Goal: Check status: Check status

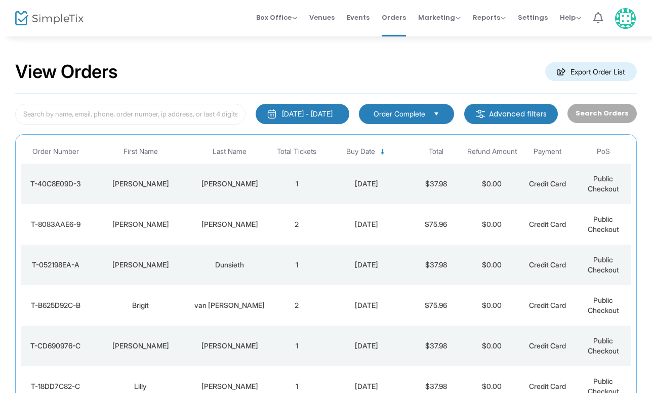
click at [232, 220] on div "[PERSON_NAME]" at bounding box center [229, 224] width 73 height 10
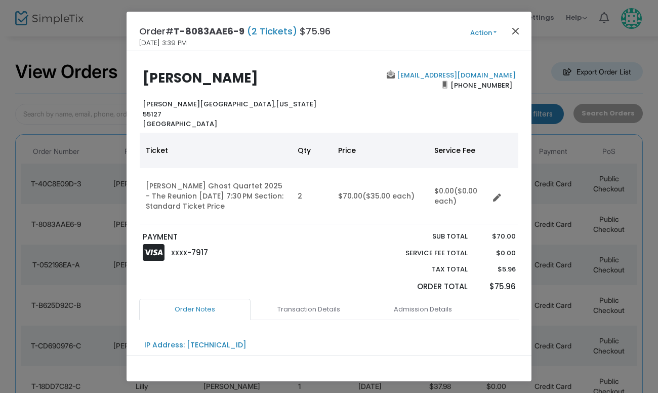
click at [517, 28] on button "Close" at bounding box center [516, 30] width 13 height 13
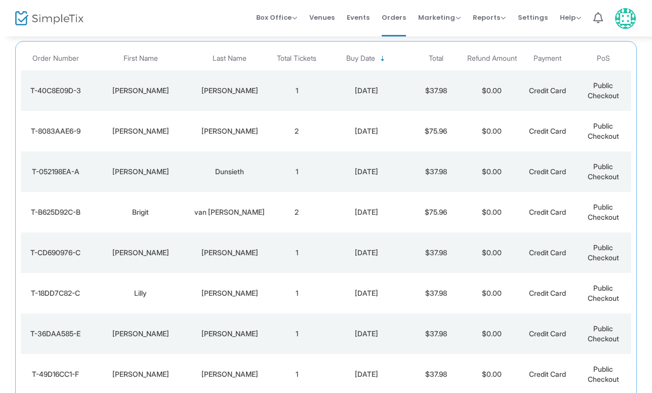
scroll to position [94, 0]
click at [210, 88] on div "[PERSON_NAME]" at bounding box center [229, 90] width 73 height 10
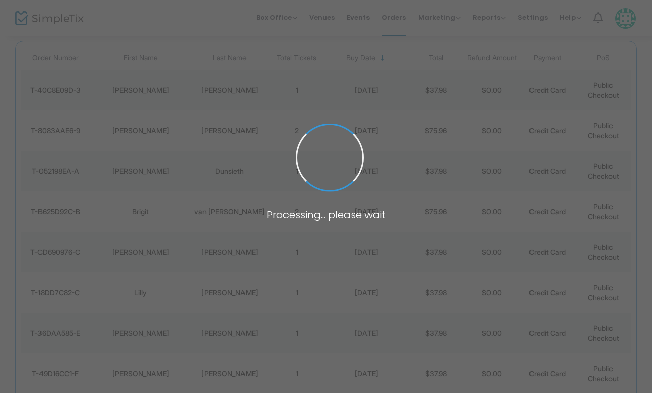
scroll to position [0, 0]
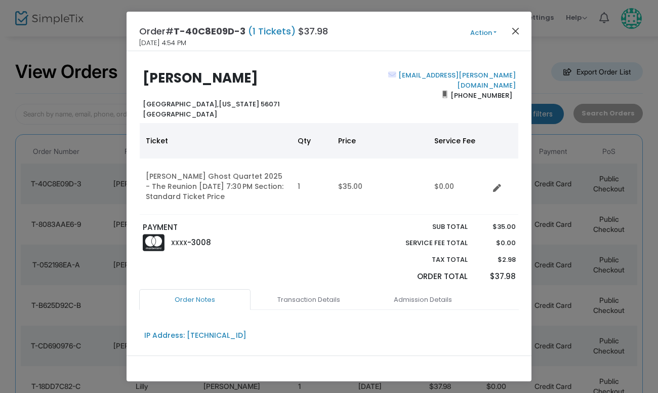
click at [518, 31] on button "Close" at bounding box center [516, 30] width 13 height 13
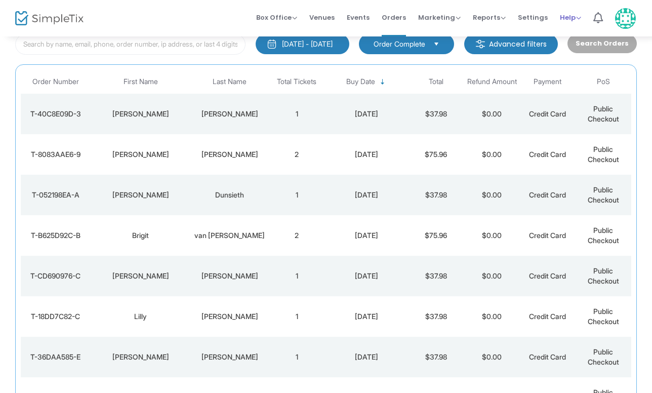
scroll to position [94, 0]
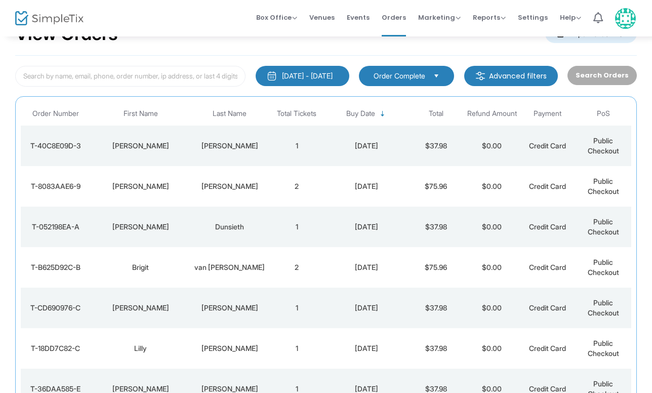
scroll to position [37, 0]
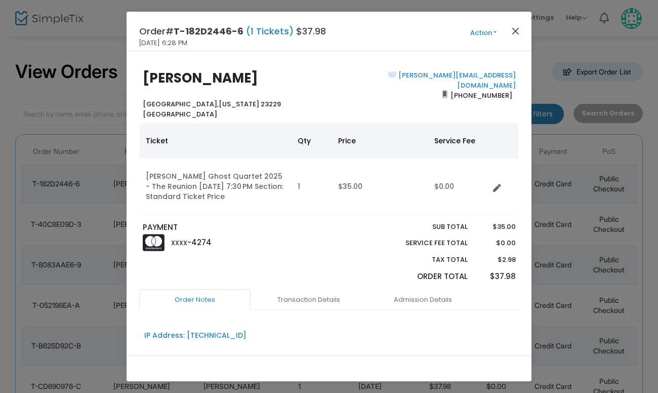
click at [517, 29] on button "Close" at bounding box center [516, 30] width 13 height 13
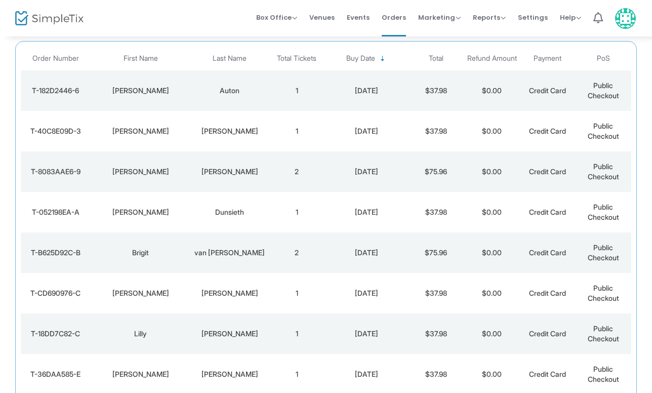
scroll to position [94, 0]
